Goal: Obtain resource: Obtain resource

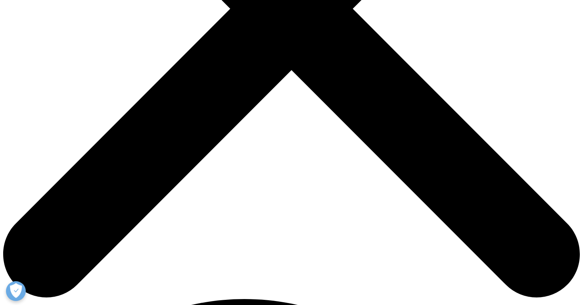
scroll to position [291, 0]
type input "A"
type input "Wooin"
type input "Kwon"
type input "[EMAIL_ADDRESS][PERSON_NAME][DOMAIN_NAME]"
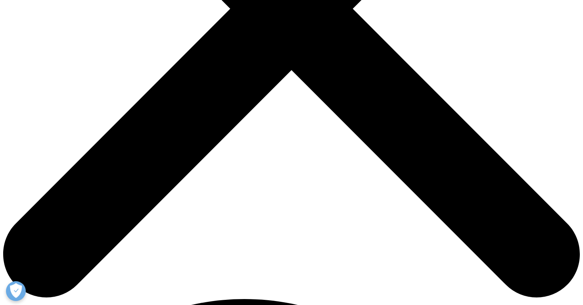
type input "intern pharmacist"
type input "[PERSON_NAME] university"
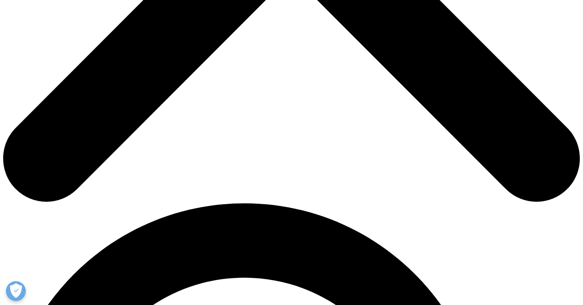
scroll to position [390, 0]
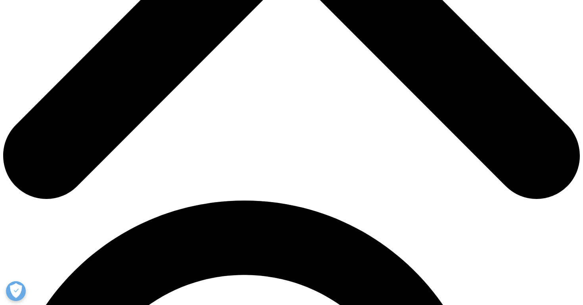
select select "[GEOGRAPHIC_DATA]"
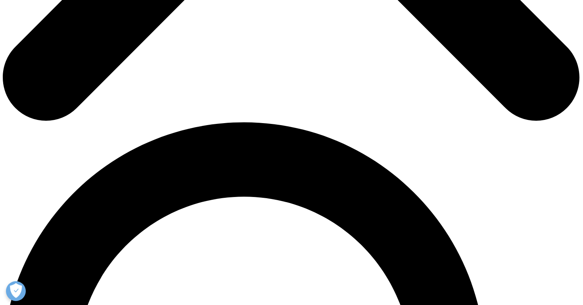
scroll to position [468, 0]
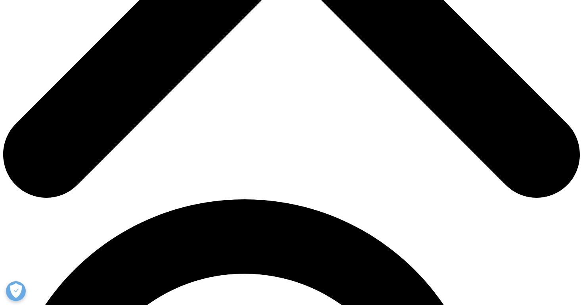
scroll to position [388, 0]
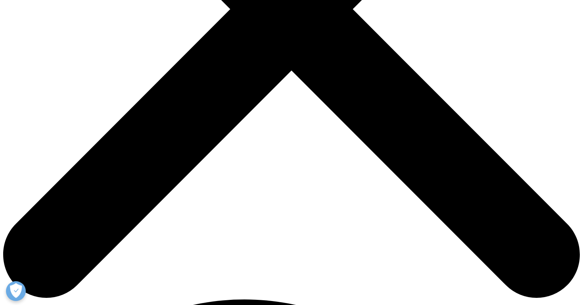
scroll to position [255, 0]
